Goal: Task Accomplishment & Management: Manage account settings

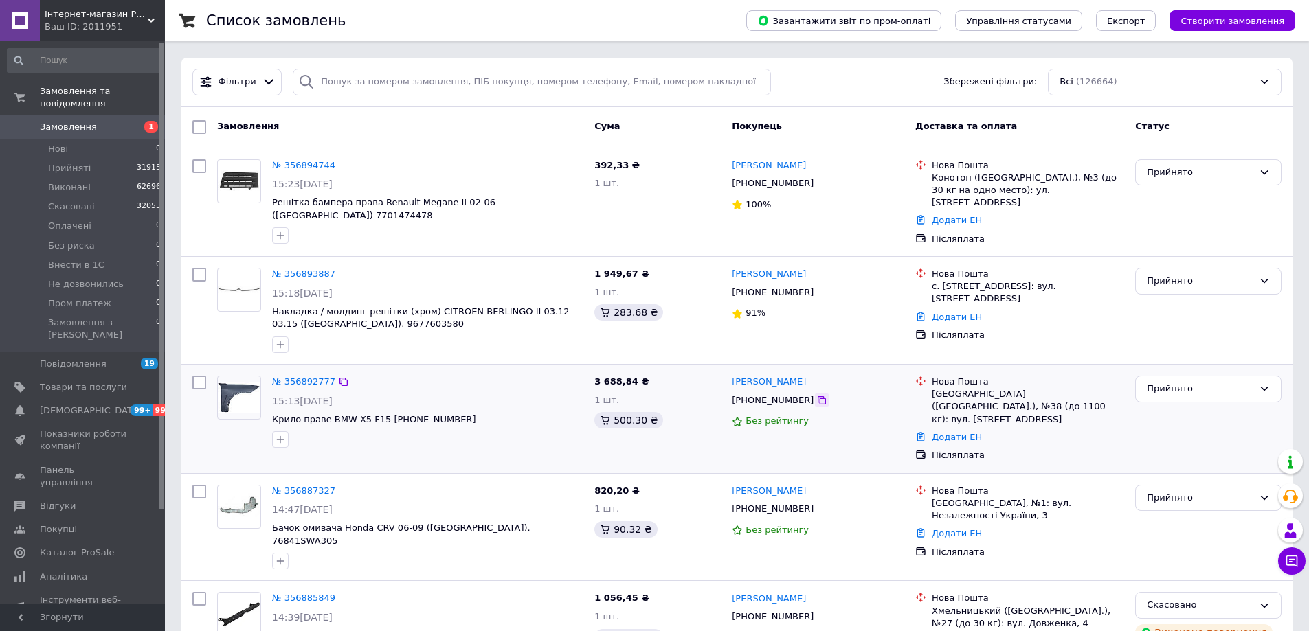
click at [818, 396] on icon at bounding box center [822, 400] width 8 height 8
drag, startPoint x: 492, startPoint y: 407, endPoint x: 429, endPoint y: 407, distance: 63.2
click at [429, 414] on span "Крило праве BMW X5 F15 [PHONE_NUMBER]" at bounding box center [427, 420] width 311 height 13
copy span "51657373542"
drag, startPoint x: 539, startPoint y: 359, endPoint x: 546, endPoint y: 371, distance: 13.6
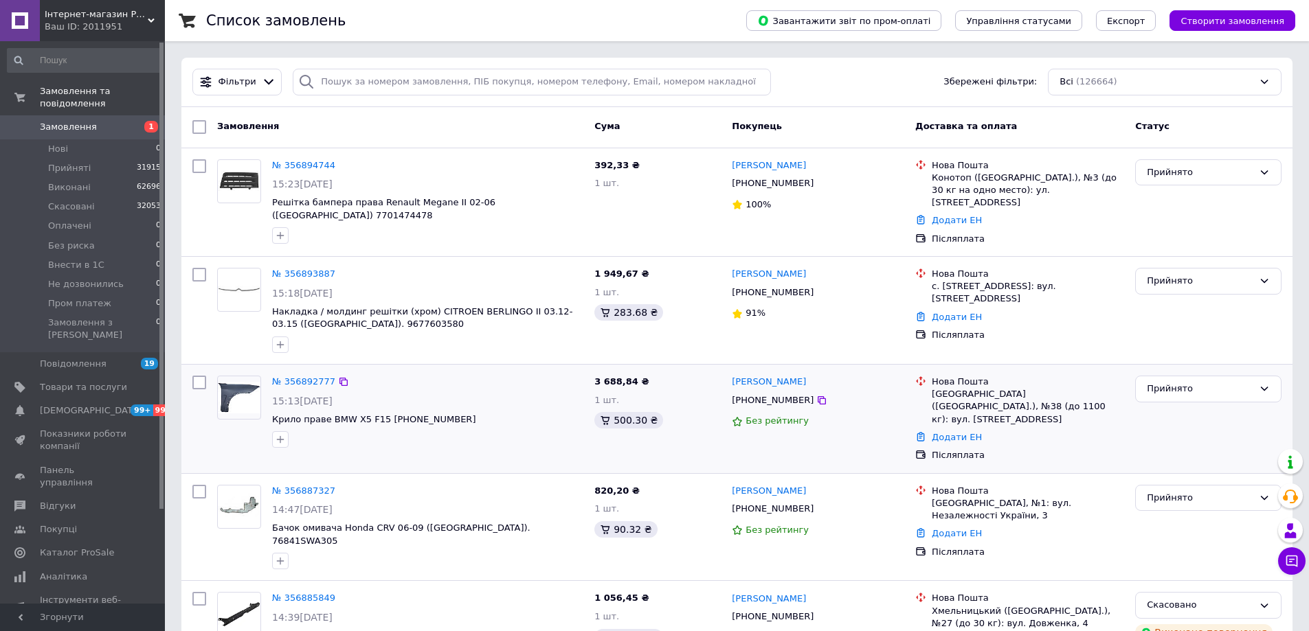
click at [540, 370] on div "№ 356892777 15:13, 12.08.2025 Крило праве BMW X5 F15 14-18 (LKQ) 51657373542" at bounding box center [428, 411] width 322 height 83
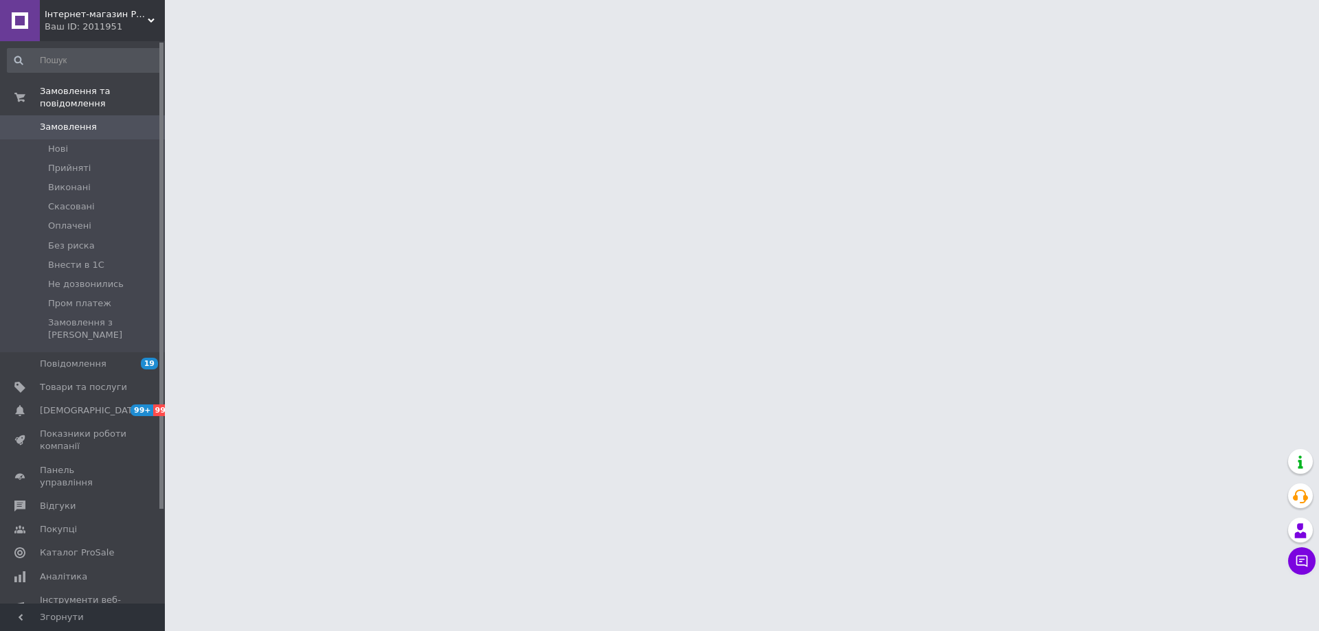
click at [823, 34] on html "Інтернет-магазин Prokuzov Ваш ID: 2011951 Сайт Інтернет-магазин Prokuzov Кабіне…" at bounding box center [659, 17] width 1319 height 34
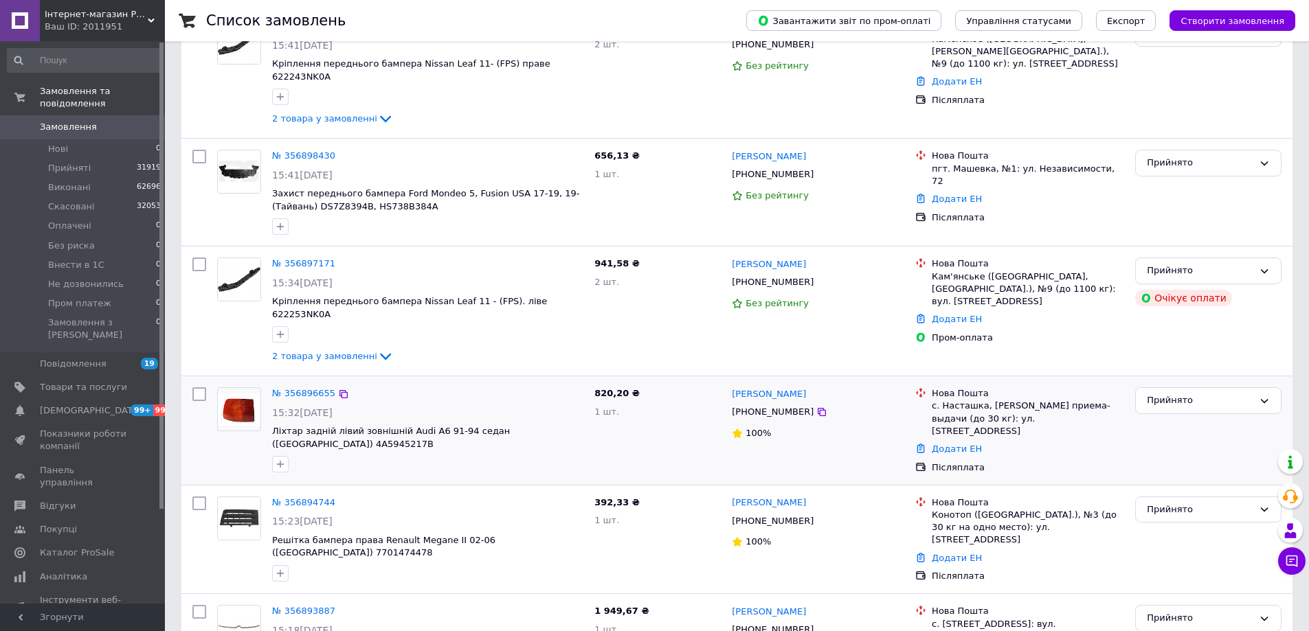
scroll to position [137, 0]
click at [816, 408] on icon at bounding box center [821, 413] width 11 height 11
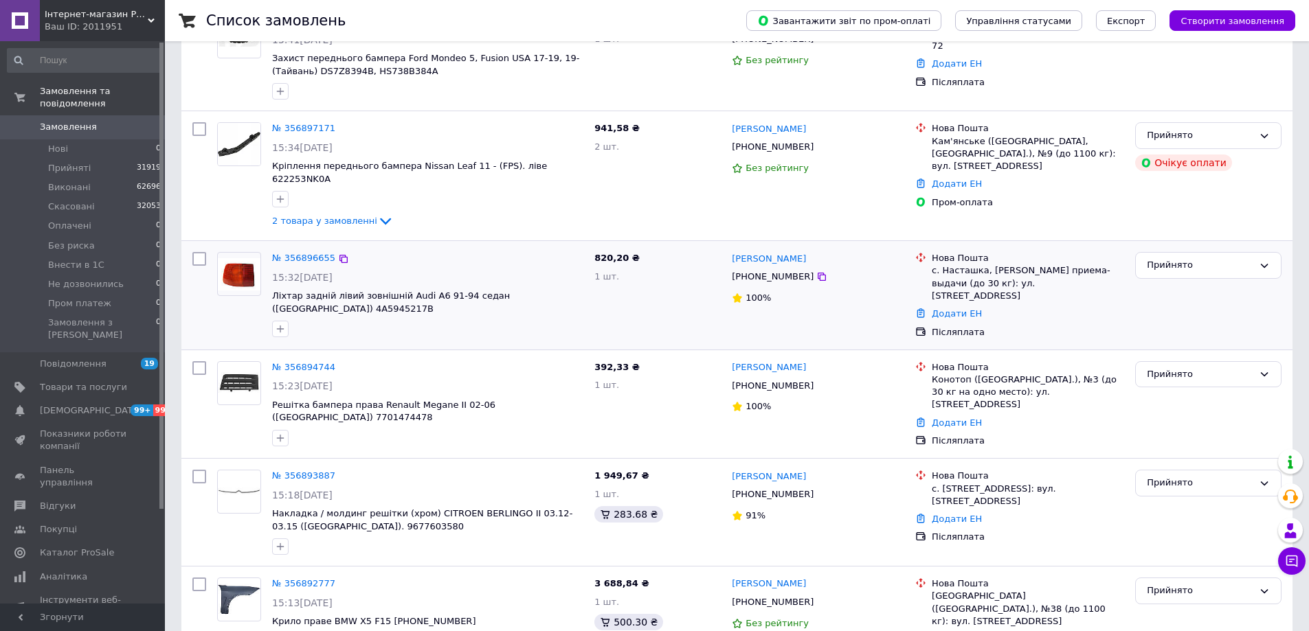
scroll to position [275, 0]
drag, startPoint x: 556, startPoint y: 352, endPoint x: 370, endPoint y: 304, distance: 192.3
click at [370, 304] on div "№ 356896655 15:32, 12.08.2025 Ліхтар задній лівий зовнішній Audi A6 91-94 седан…" at bounding box center [400, 295] width 377 height 98
click at [818, 381] on icon at bounding box center [822, 385] width 8 height 8
click at [816, 488] on icon at bounding box center [821, 493] width 11 height 11
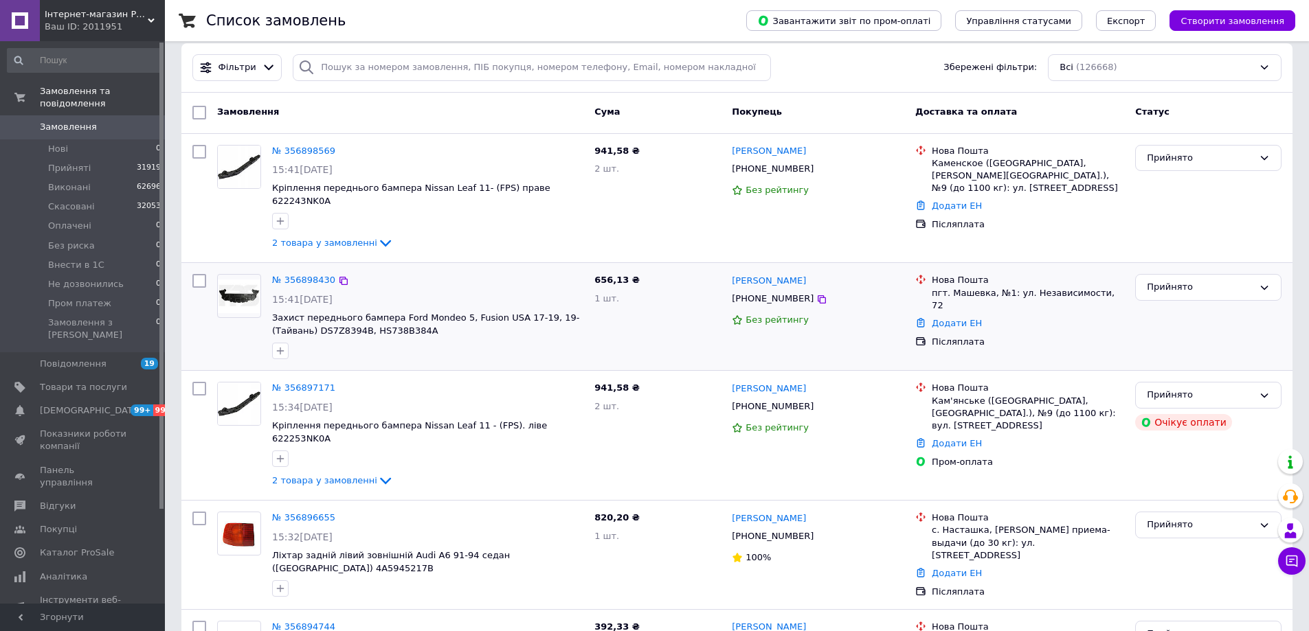
scroll to position [0, 0]
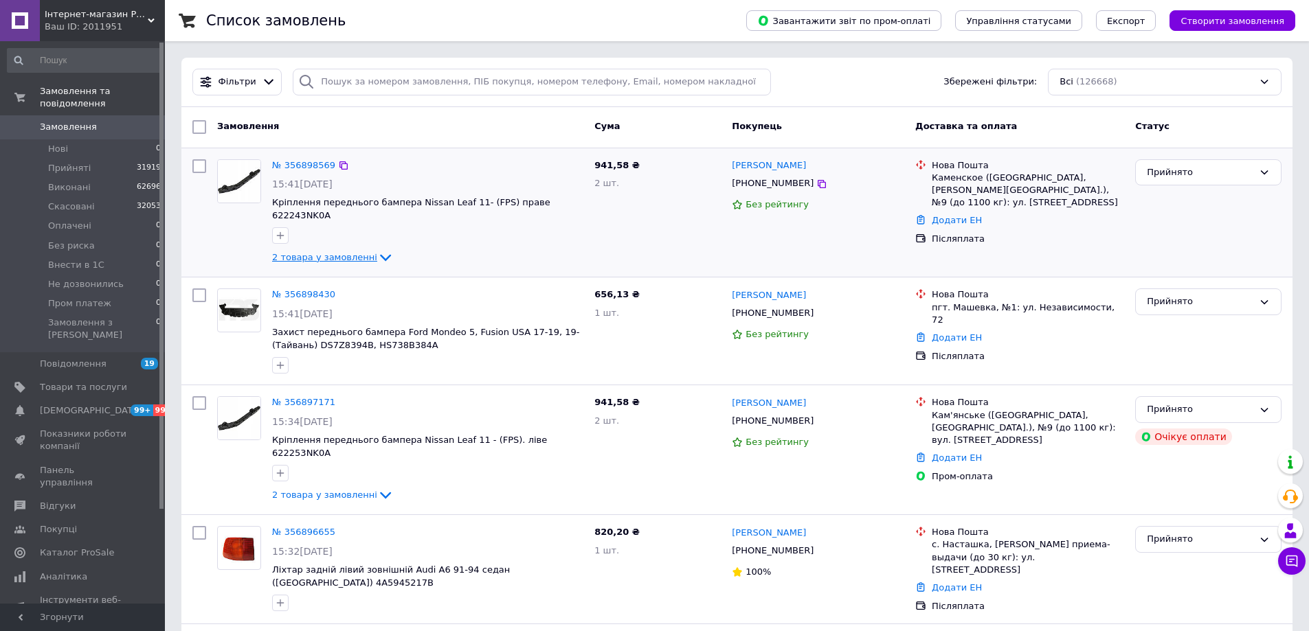
click at [323, 252] on span "2 товара у замовленні" at bounding box center [324, 257] width 105 height 10
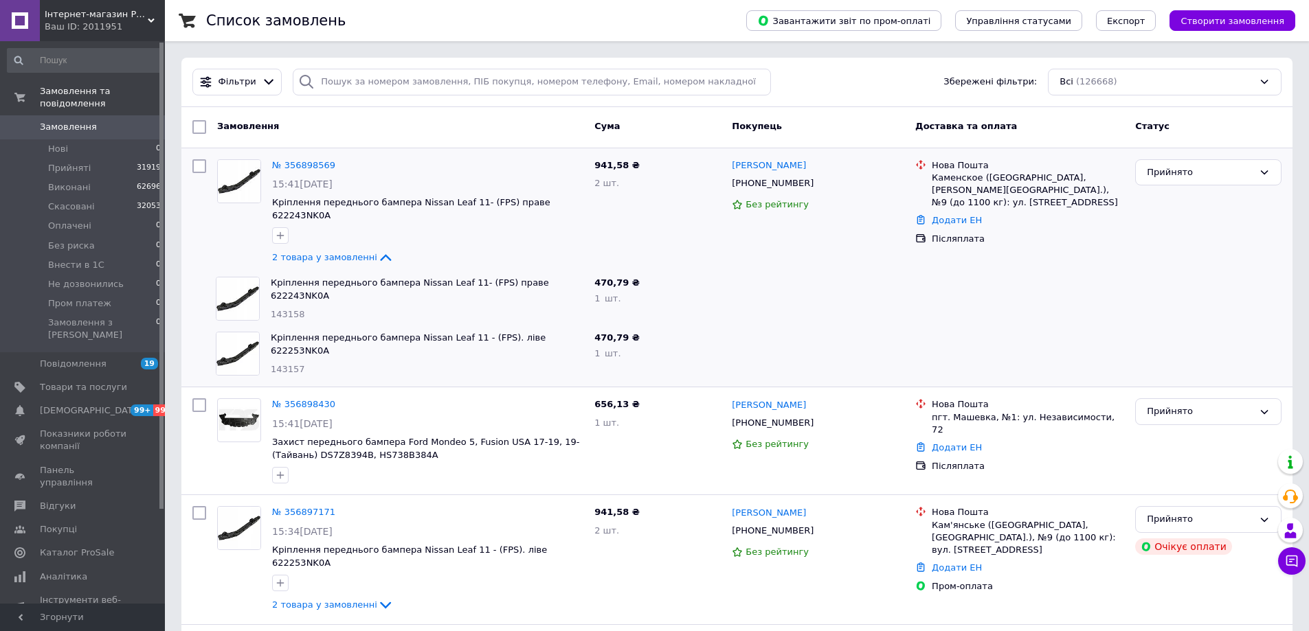
scroll to position [69, 0]
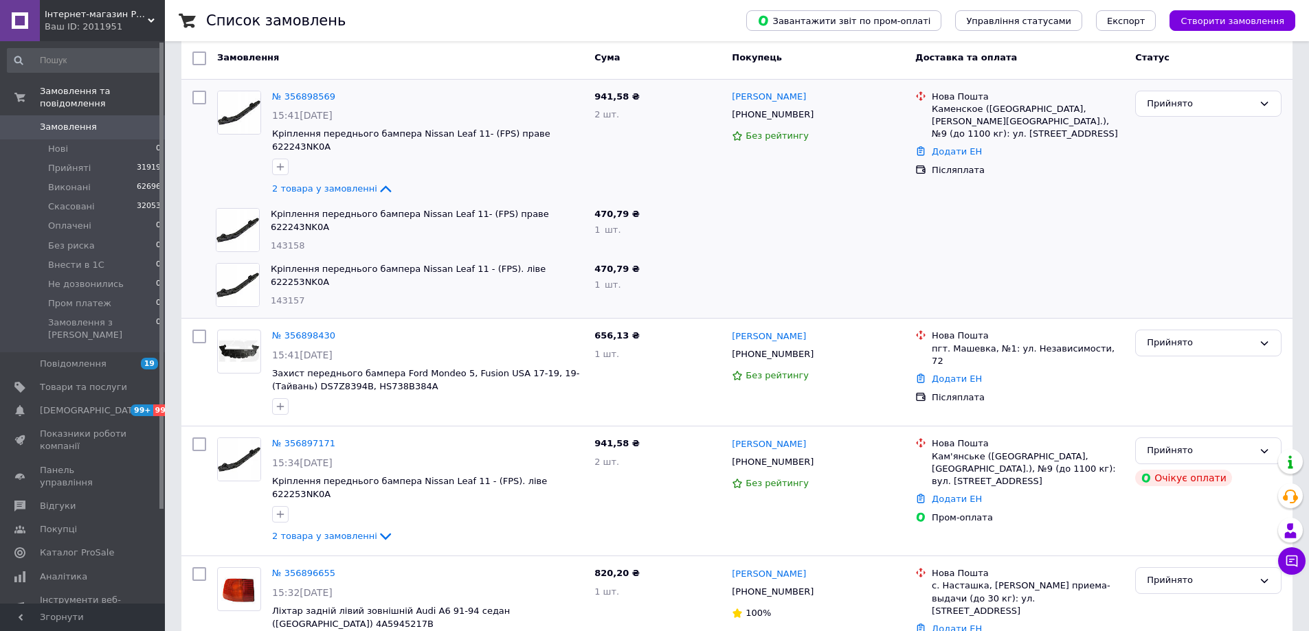
click at [56, 10] on span "Інтернет-магазин Prokuzov" at bounding box center [96, 14] width 103 height 12
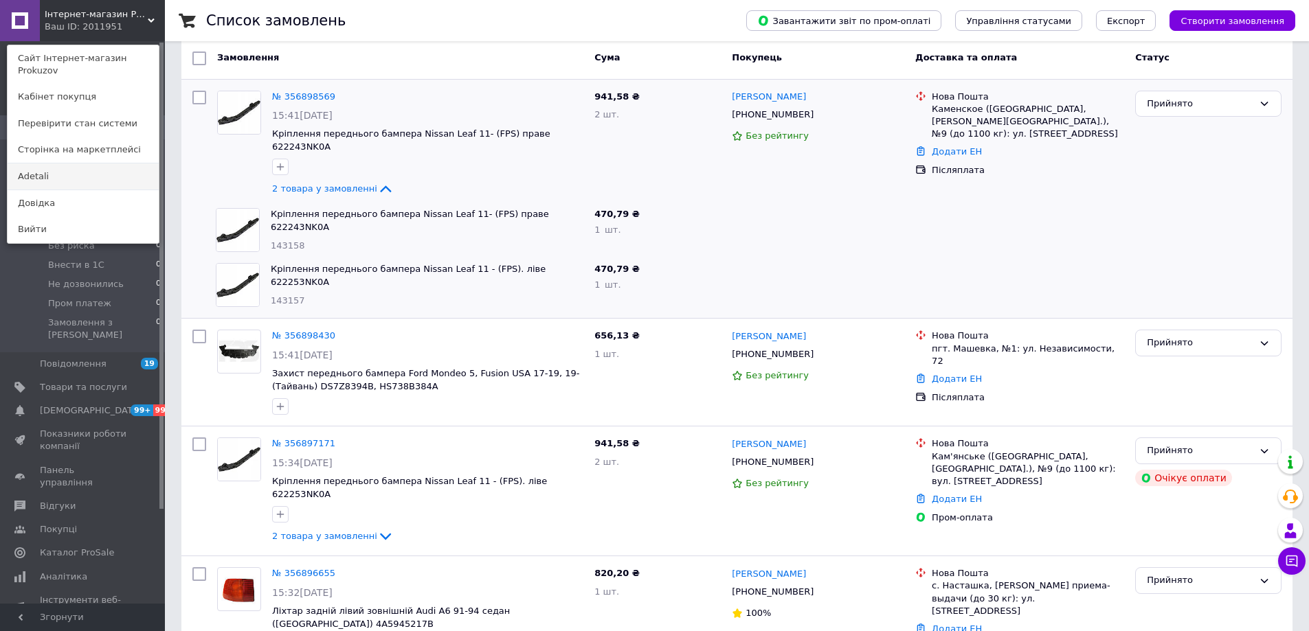
click at [60, 169] on link "Adetali" at bounding box center [83, 177] width 151 height 26
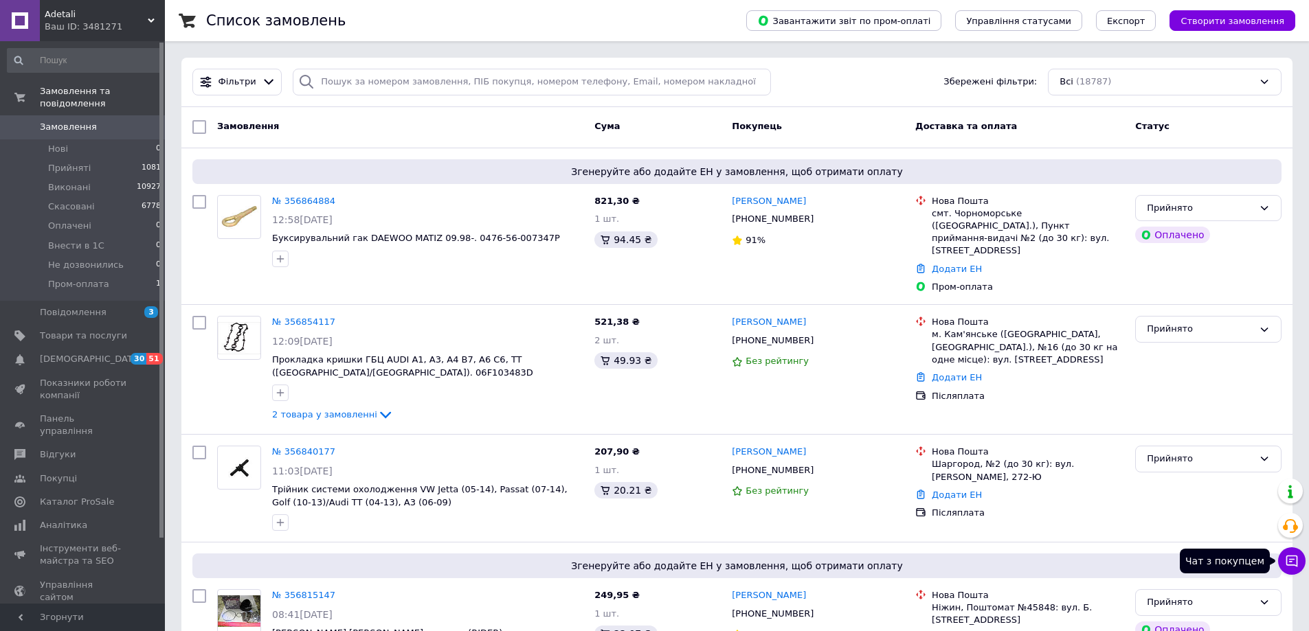
click at [1292, 569] on button "Чат з покупцем" at bounding box center [1291, 561] width 27 height 27
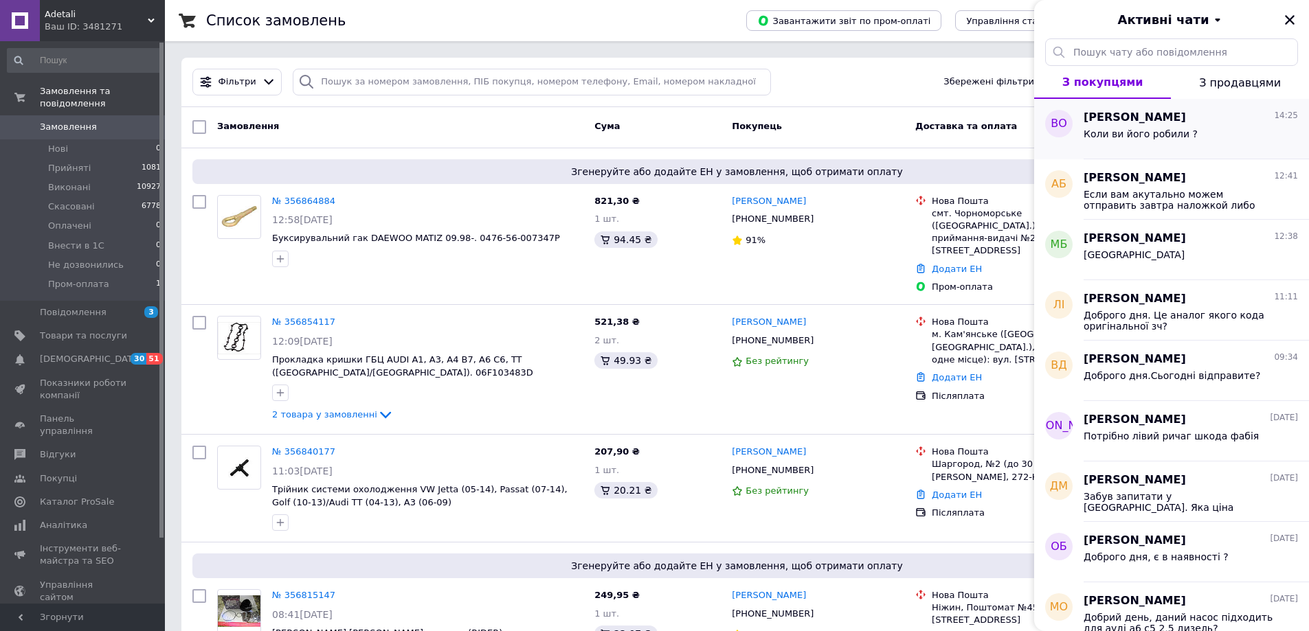
click at [1156, 146] on div "Коли ви його робили ?" at bounding box center [1140, 137] width 114 height 19
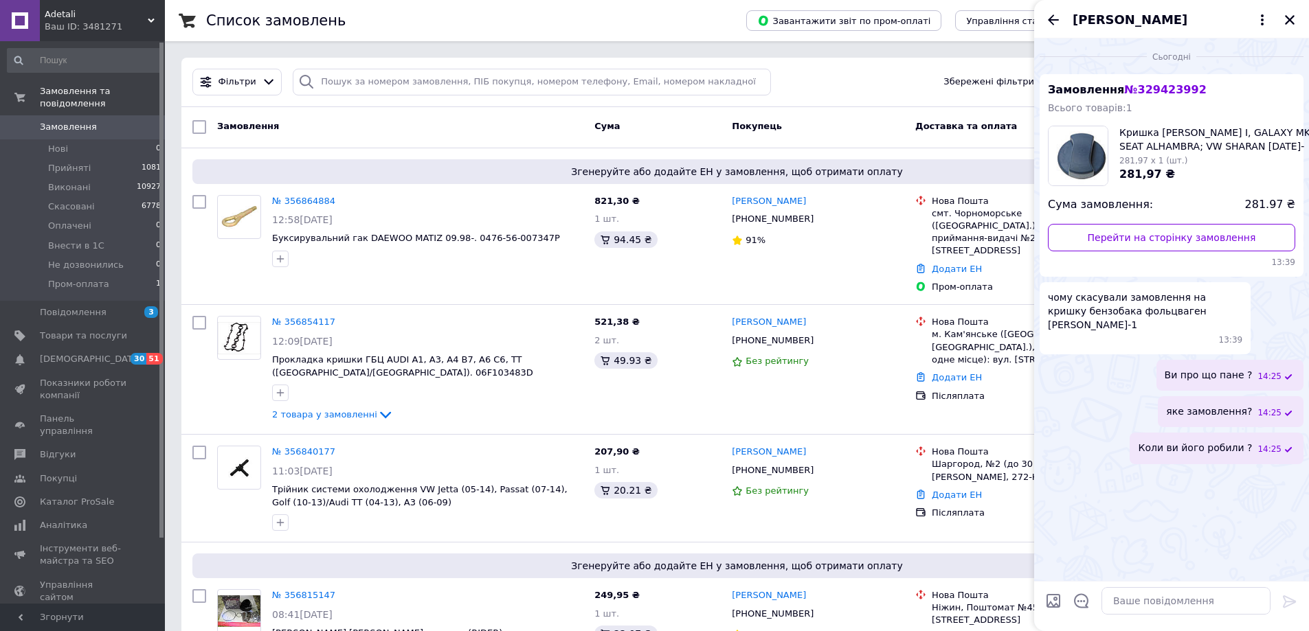
click at [94, 12] on span "Adetali" at bounding box center [96, 14] width 103 height 12
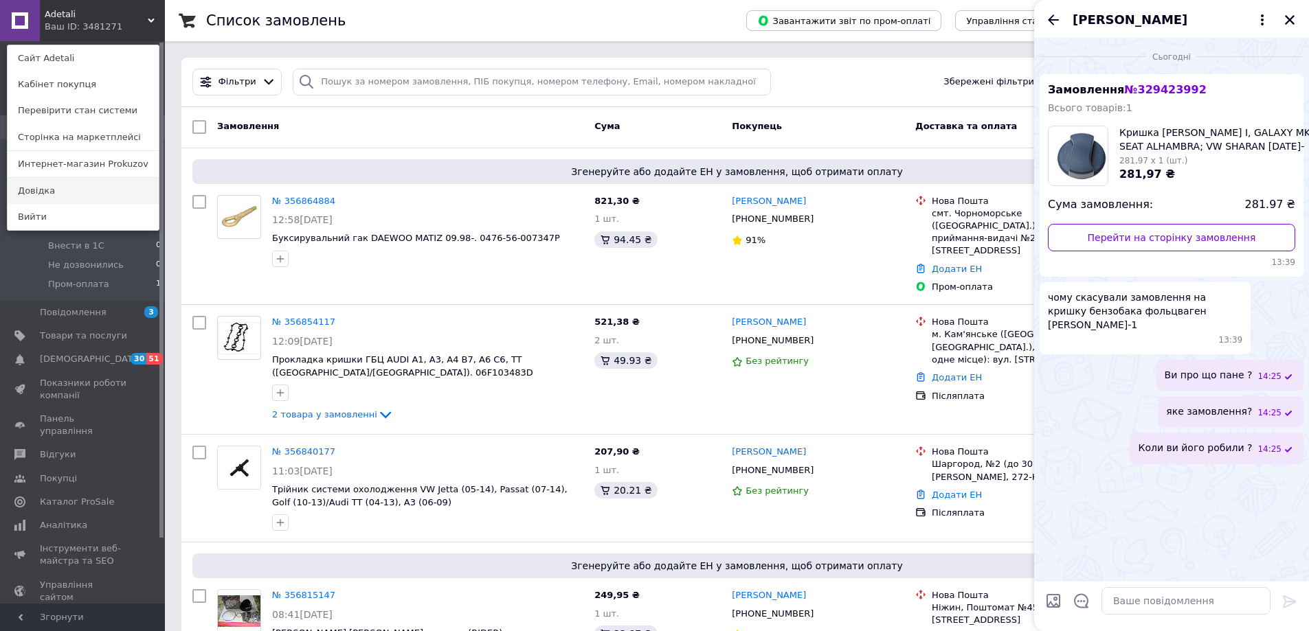
click at [97, 193] on link "Довідка" at bounding box center [83, 191] width 151 height 26
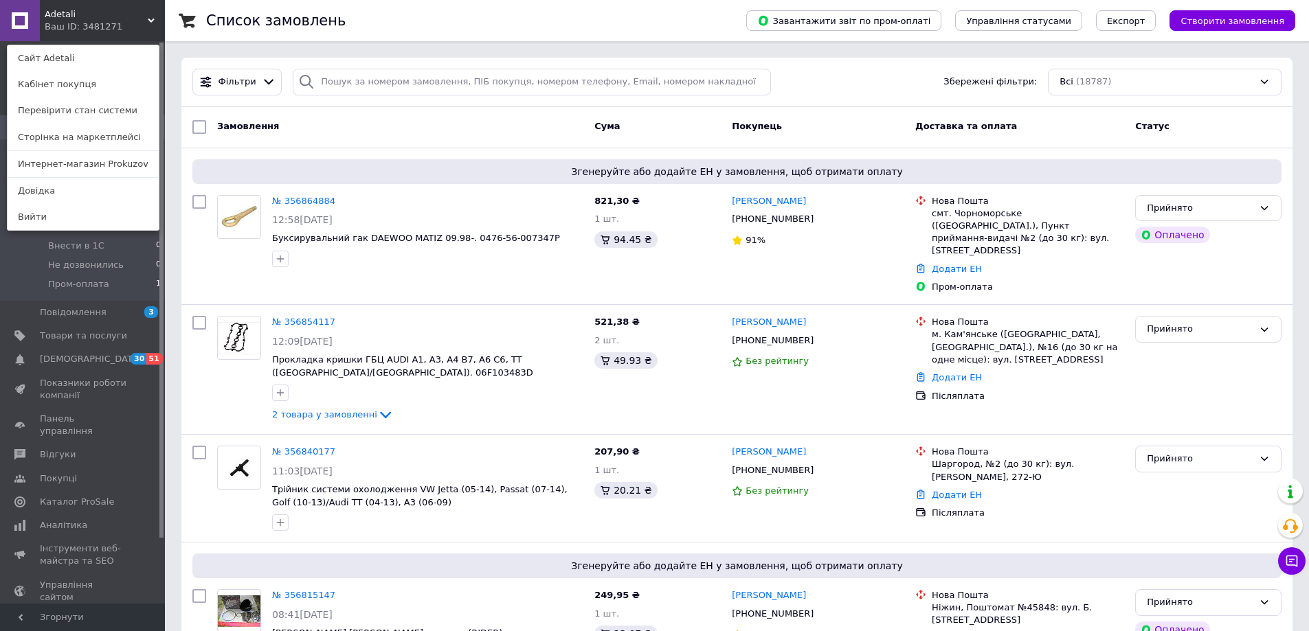
click at [93, 166] on link "Интернет-магазин Prokuzov" at bounding box center [83, 164] width 151 height 26
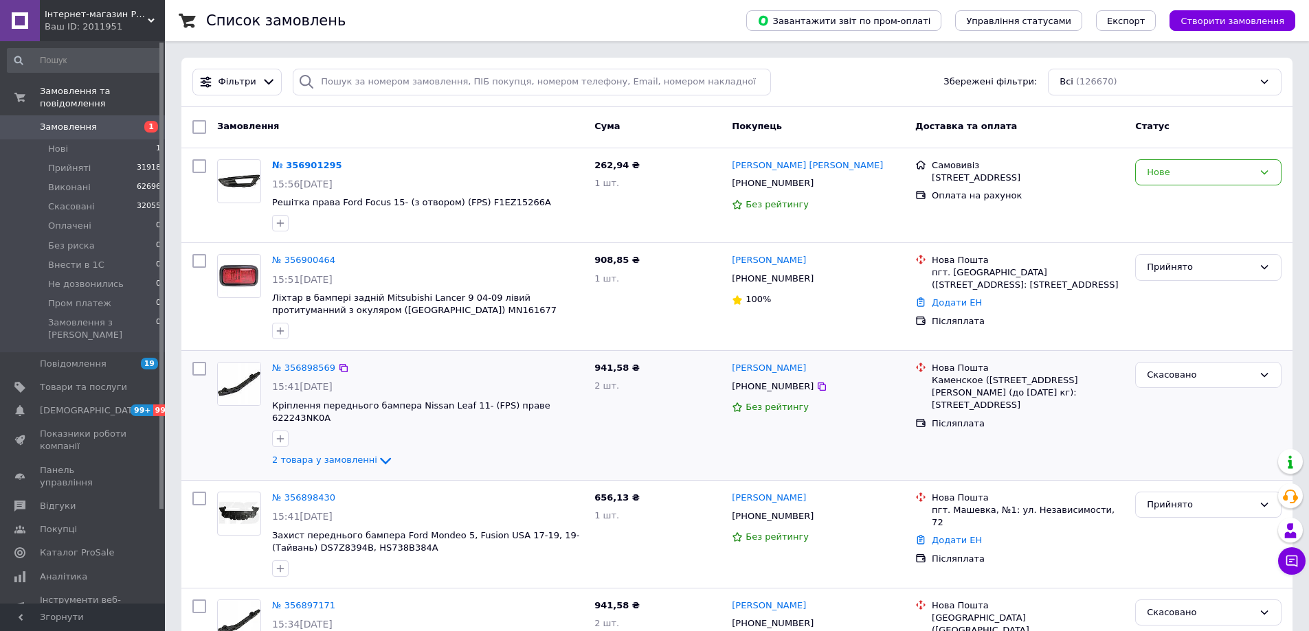
drag, startPoint x: 326, startPoint y: 437, endPoint x: 432, endPoint y: 450, distance: 107.3
click at [432, 453] on div "2 товара у замовленні" at bounding box center [427, 461] width 311 height 16
drag, startPoint x: 337, startPoint y: 377, endPoint x: 226, endPoint y: 225, distance: 188.4
click at [226, 225] on div at bounding box center [239, 195] width 55 height 83
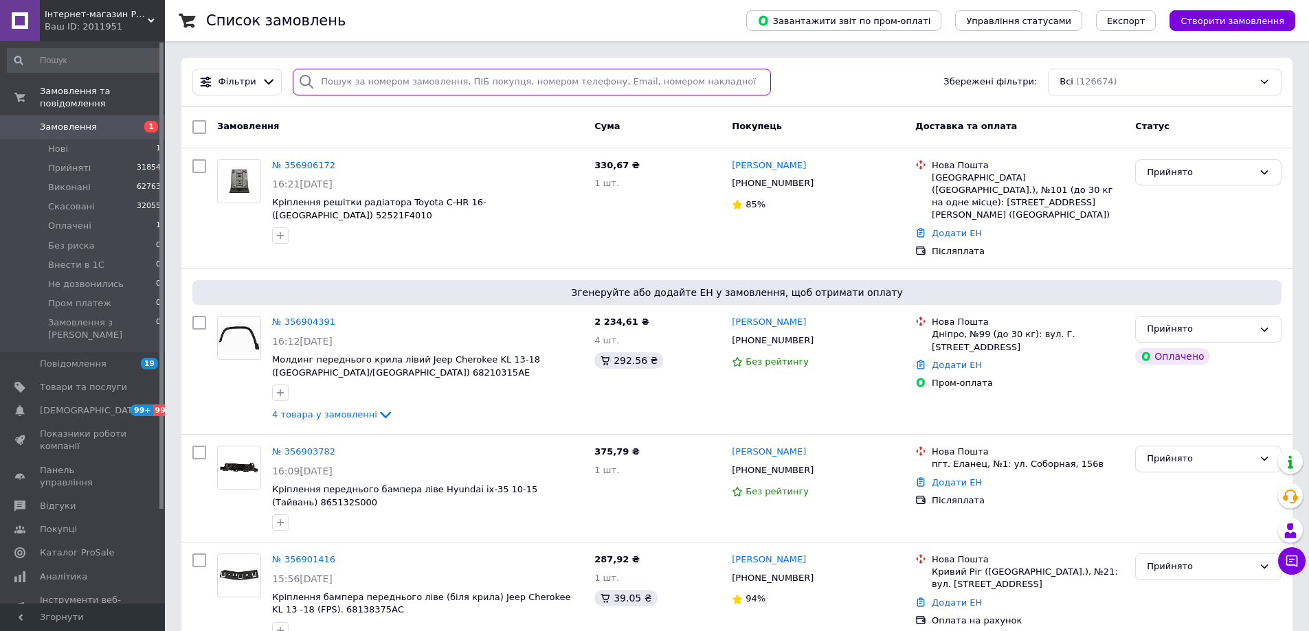
click at [398, 82] on input "search" at bounding box center [532, 82] width 478 height 27
paste input "0973982001"
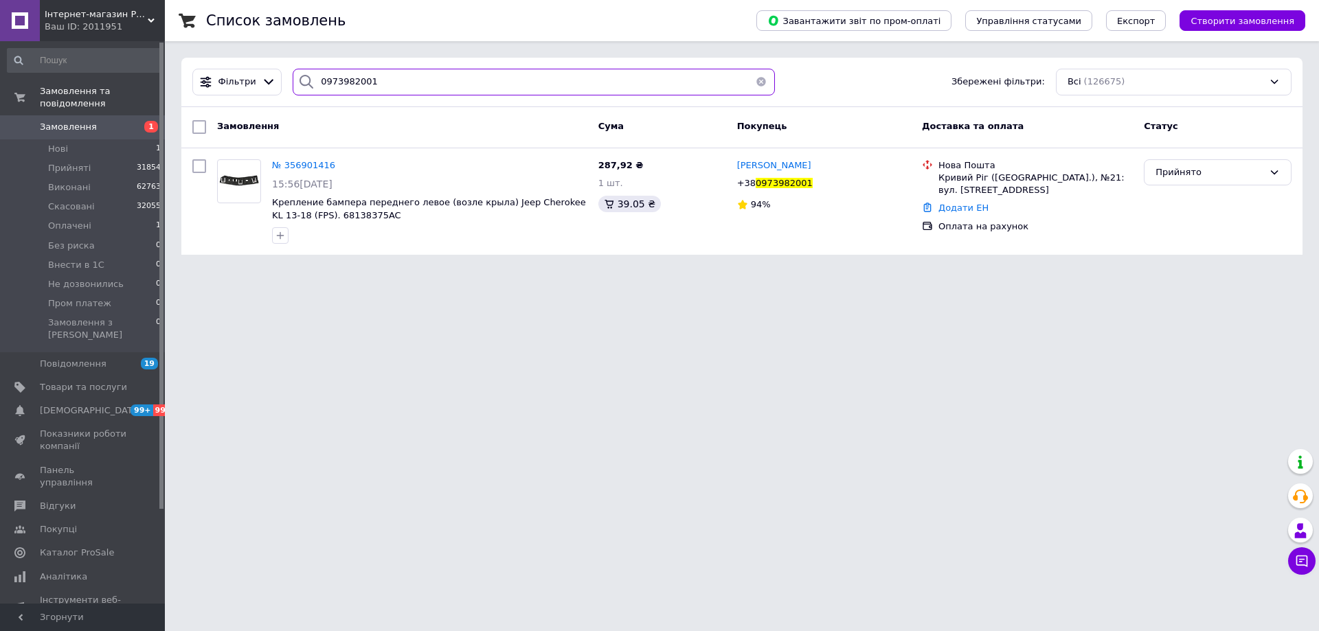
drag, startPoint x: 386, startPoint y: 82, endPoint x: 133, endPoint y: 71, distance: 253.0
click at [160, 74] on div "Інтернет-магазин Prokuzov Ваш ID: 2011951 Сайт Інтернет-магазин Prokuzov Кабіне…" at bounding box center [659, 135] width 1319 height 271
type input "0973982001"
click at [63, 143] on span "Нові" at bounding box center [58, 149] width 20 height 12
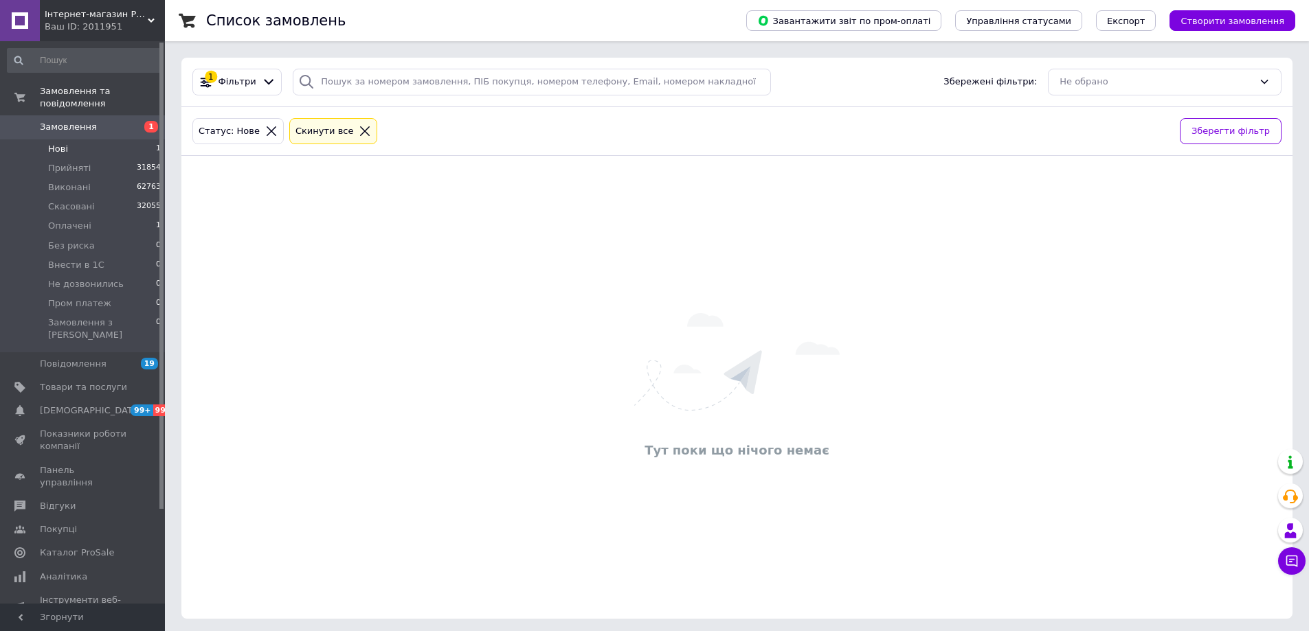
click at [92, 17] on span "Інтернет-магазин Prokuzov" at bounding box center [96, 14] width 103 height 12
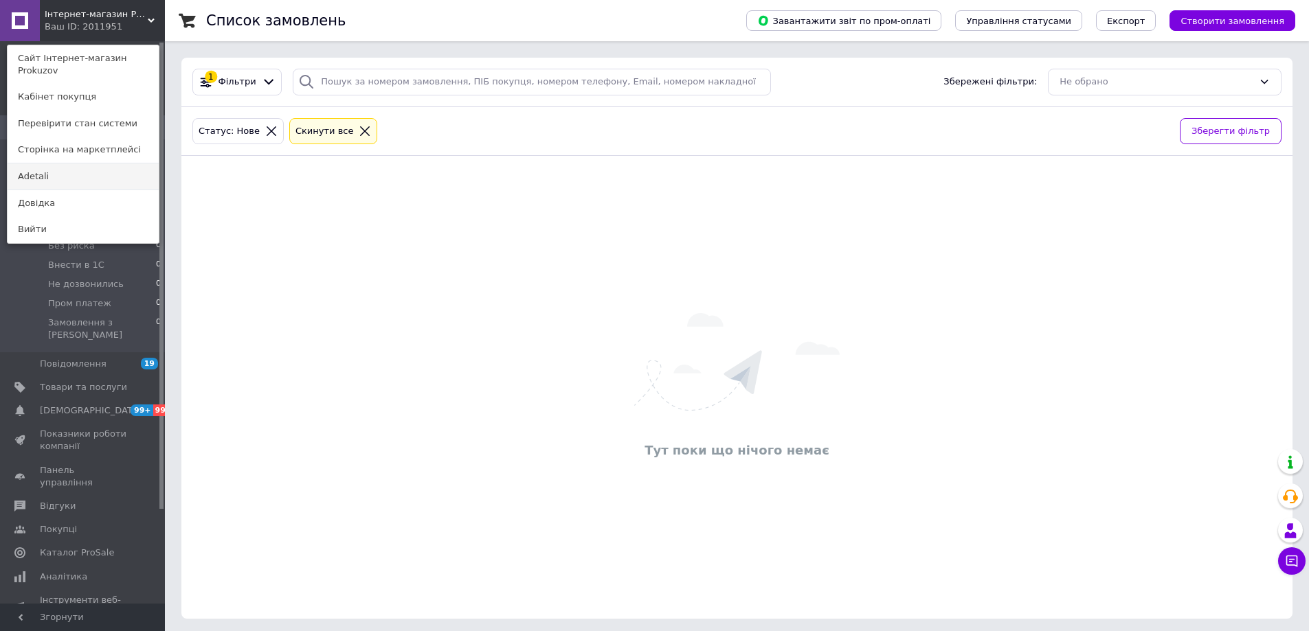
click at [65, 168] on link "Adetali" at bounding box center [83, 177] width 151 height 26
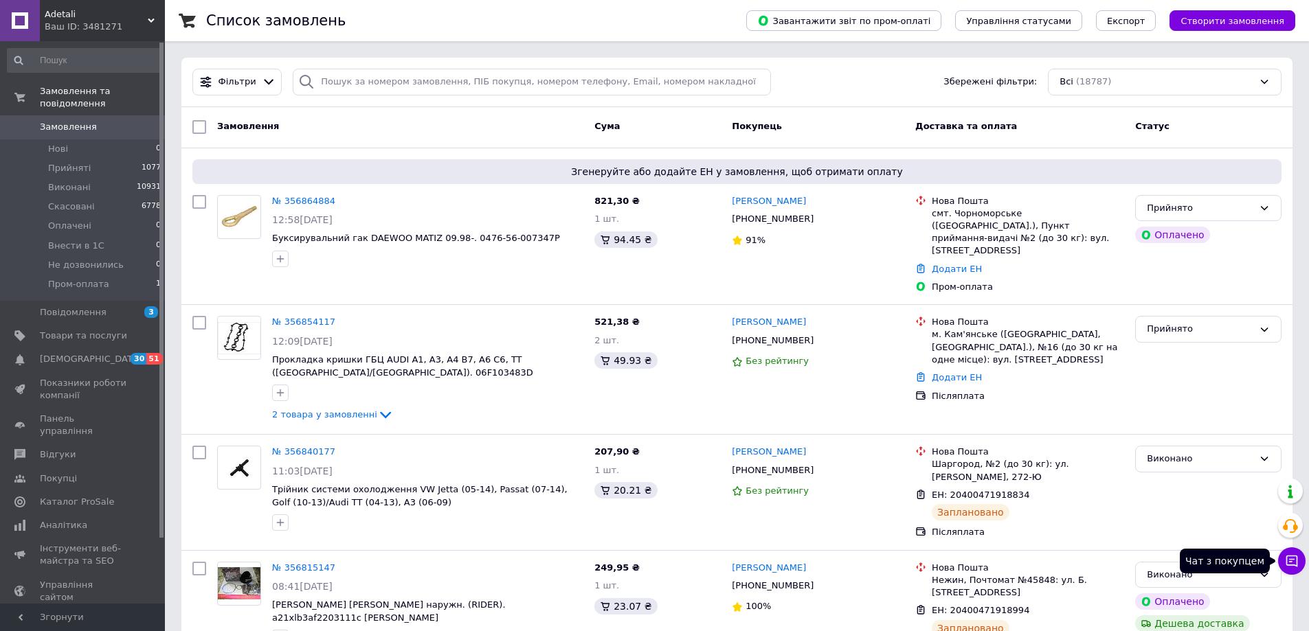
click at [1297, 563] on icon at bounding box center [1292, 562] width 12 height 12
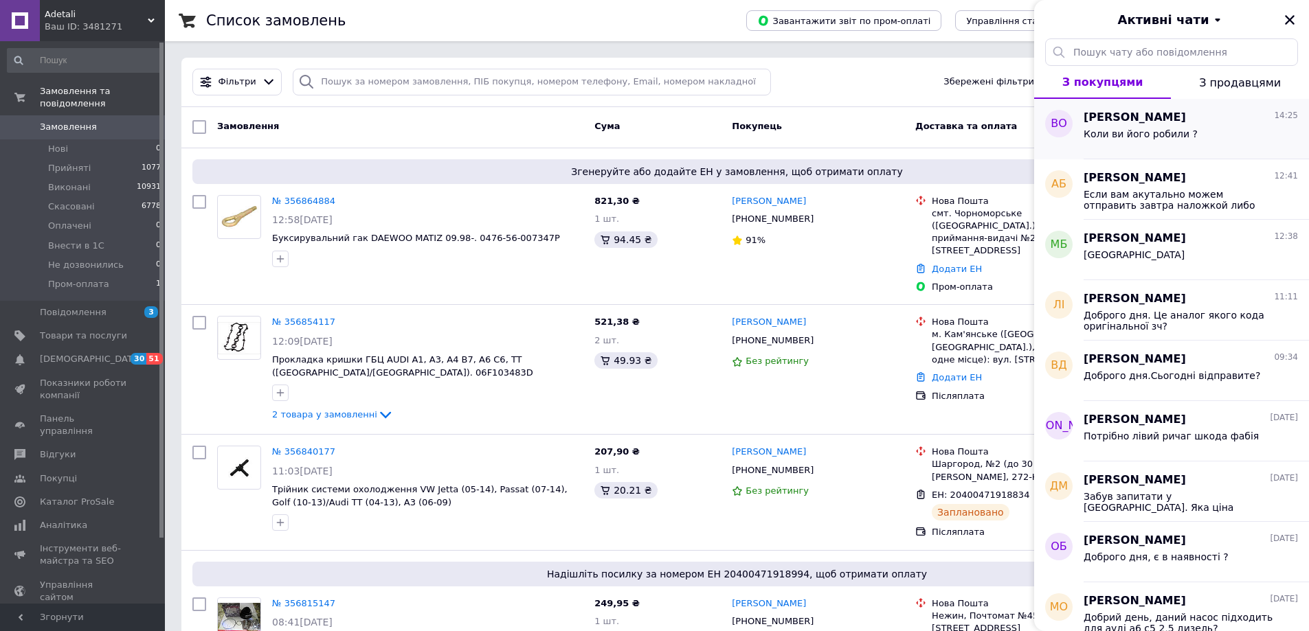
click at [1123, 134] on span "Коли ви його робили ?" at bounding box center [1140, 133] width 114 height 11
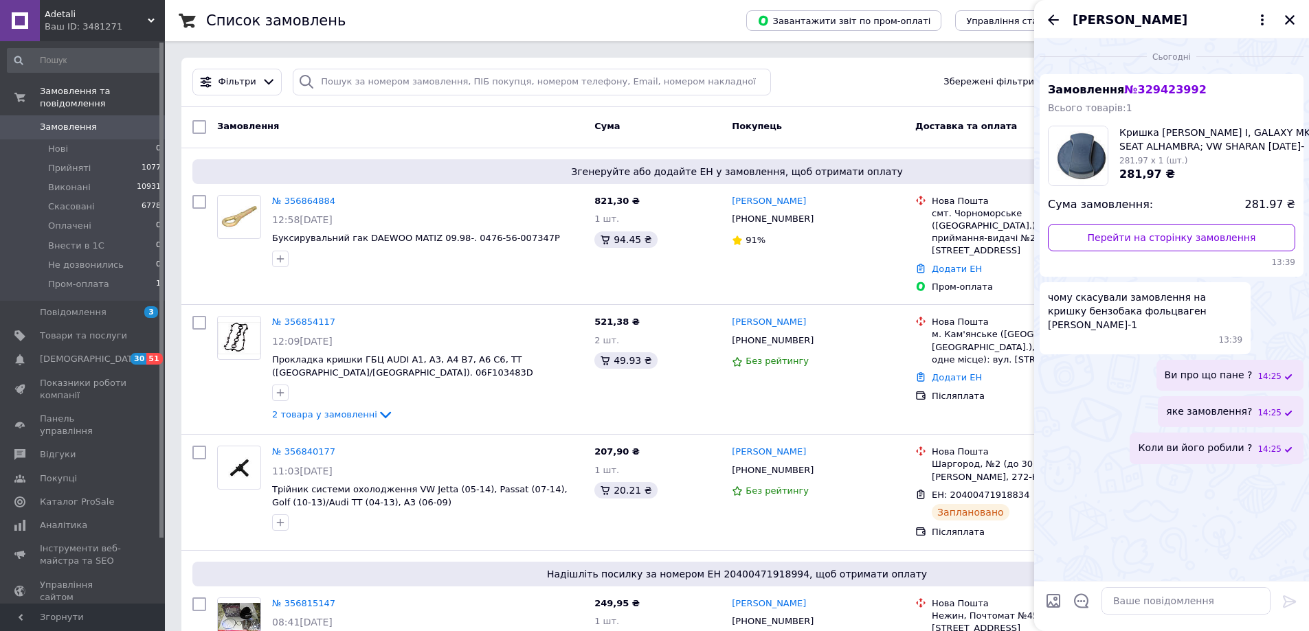
click at [114, 29] on div "Ваш ID: 3481271" at bounding box center [105, 27] width 120 height 12
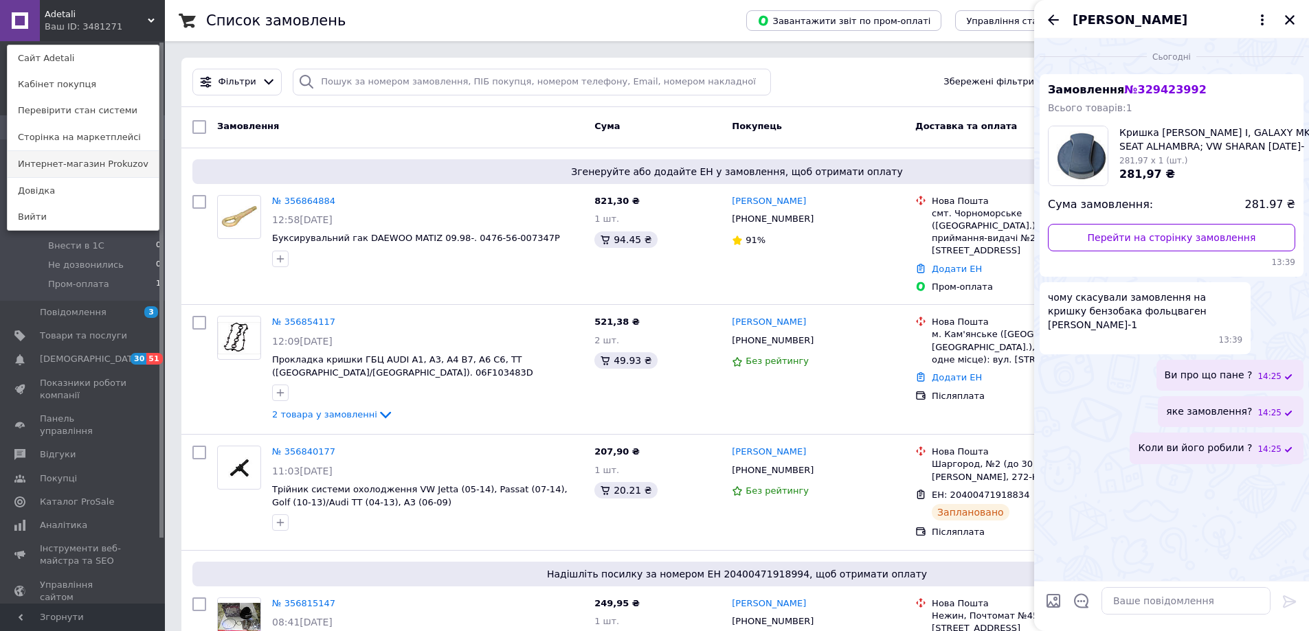
click at [43, 166] on link "Интернет-магазин Prokuzov" at bounding box center [83, 164] width 151 height 26
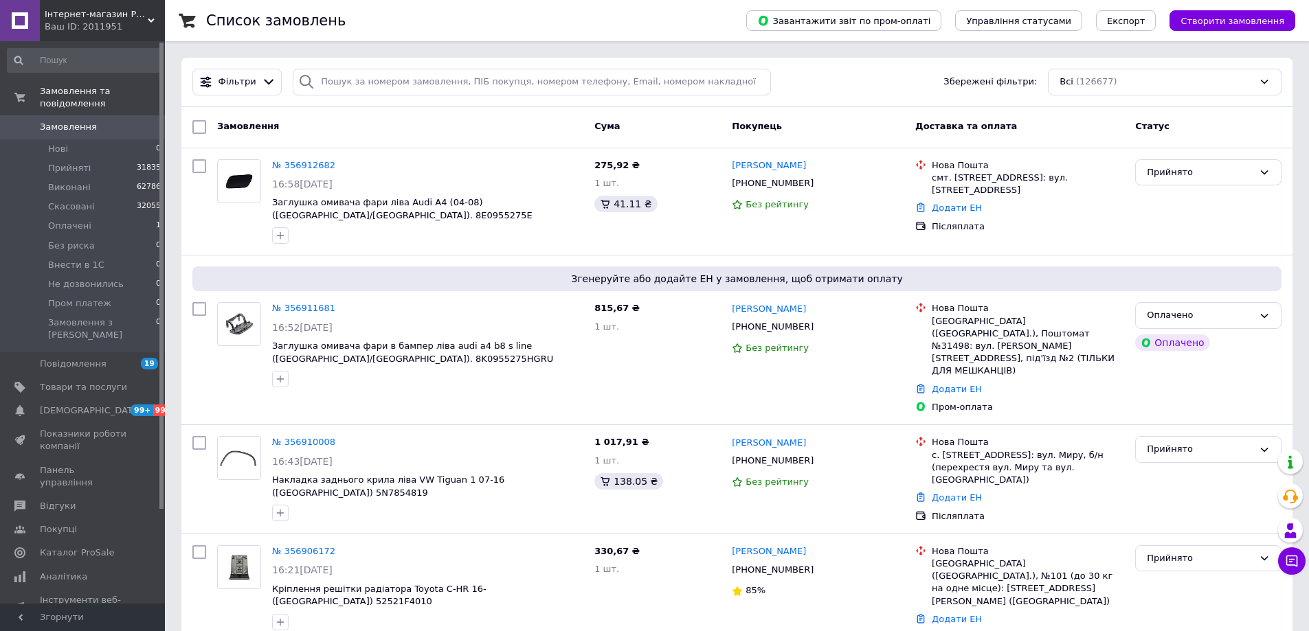
drag, startPoint x: 431, startPoint y: 266, endPoint x: 842, endPoint y: 93, distance: 445.8
click at [842, 93] on div "Фільтри Збережені фільтри: Всі (126677)" at bounding box center [737, 82] width 1100 height 27
click at [838, 81] on div "Фільтри Збережені фільтри: Всі (126677)" at bounding box center [737, 82] width 1100 height 27
